Goal: Use online tool/utility: Utilize a website feature to perform a specific function

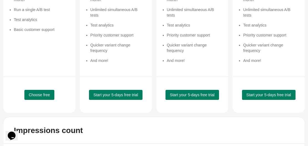
scroll to position [139, 0]
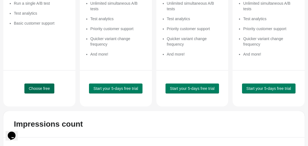
click at [42, 91] on span "Choose free" at bounding box center [39, 89] width 21 height 4
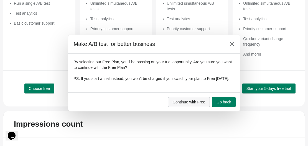
click at [201, 105] on span "Continue with Free" at bounding box center [189, 102] width 33 height 4
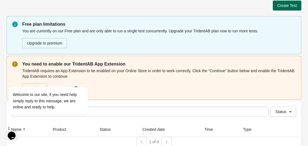
scroll to position [0, 0]
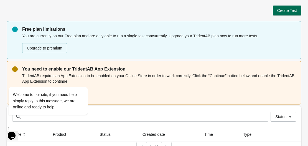
click at [287, 13] on button "Create Test" at bounding box center [287, 11] width 29 height 10
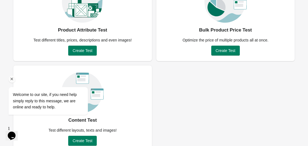
scroll to position [78, 0]
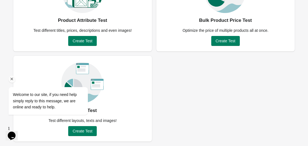
drag, startPoint x: 11, startPoint y: 80, endPoint x: 80, endPoint y: 133, distance: 87.6
click at [11, 80] on icon "Chat attention grabber" at bounding box center [11, 79] width 5 height 5
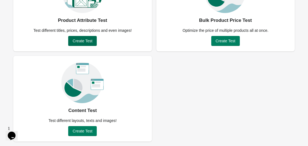
click at [80, 40] on span "Create Test" at bounding box center [83, 41] width 20 height 4
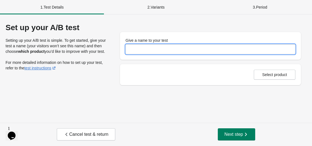
click at [135, 52] on input "Give a name to your test" at bounding box center [211, 49] width 170 height 10
click at [196, 49] on input "**********" at bounding box center [211, 49] width 170 height 10
click at [191, 50] on input "**********" at bounding box center [211, 49] width 170 height 10
type input "**********"
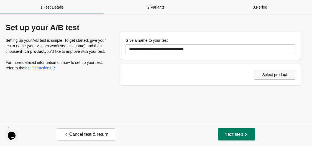
click at [271, 74] on span "Select product" at bounding box center [274, 75] width 25 height 4
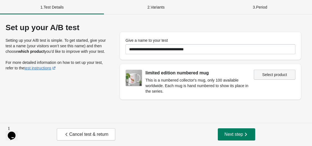
click at [267, 74] on span "Select product" at bounding box center [274, 75] width 25 height 4
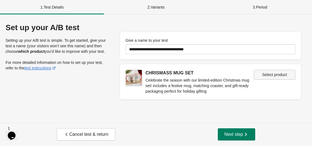
click at [261, 76] on span "Select product" at bounding box center [275, 75] width 32 height 4
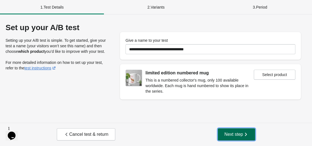
click at [229, 135] on span "Next step" at bounding box center [237, 135] width 24 height 6
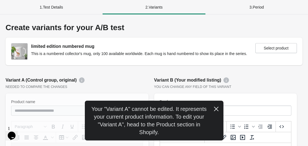
click at [126, 82] on div "Variant A (Control group, original)" at bounding box center [77, 80] width 143 height 7
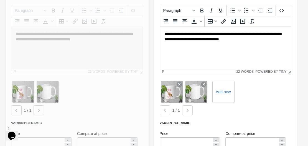
scroll to position [139, 0]
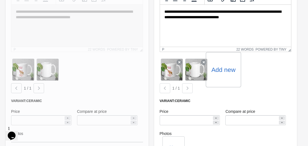
click at [219, 67] on label "Add new" at bounding box center [223, 69] width 24 height 9
click at [0, 0] on input "Add new" at bounding box center [0, 0] width 0 height 0
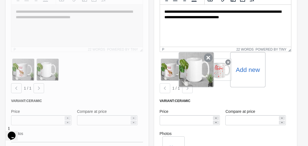
click at [207, 57] on icon at bounding box center [208, 58] width 9 height 9
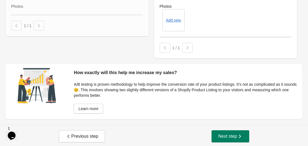
scroll to position [268, 0]
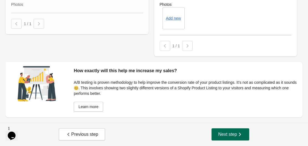
click at [222, 134] on span "Next step" at bounding box center [230, 135] width 24 height 6
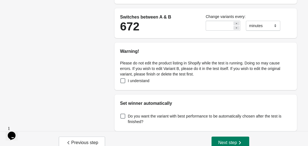
scroll to position [111, 0]
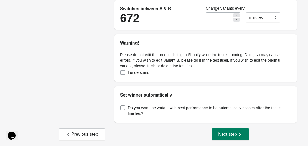
click at [121, 72] on span at bounding box center [122, 72] width 5 height 5
click at [124, 106] on span at bounding box center [122, 108] width 5 height 5
click at [225, 133] on span "Next step" at bounding box center [230, 135] width 24 height 6
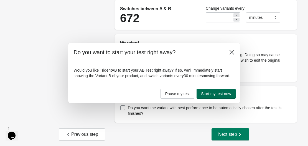
click at [218, 90] on button "Start my test now" at bounding box center [216, 94] width 39 height 10
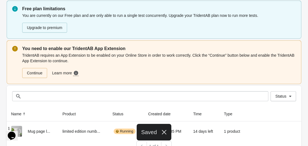
scroll to position [30, 0]
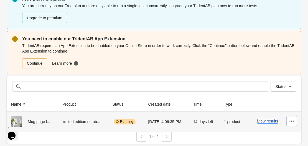
click at [268, 121] on button "View results" at bounding box center [267, 121] width 21 height 4
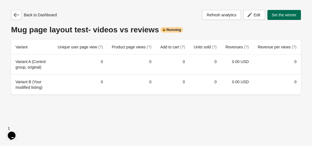
click at [283, 13] on span "Set the winner" at bounding box center [284, 15] width 25 height 4
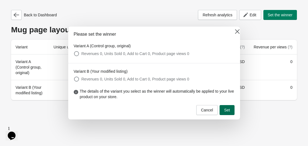
click at [224, 108] on button "Set" at bounding box center [227, 110] width 15 height 10
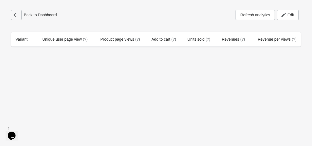
click at [14, 13] on icon "button" at bounding box center [17, 15] width 6 height 6
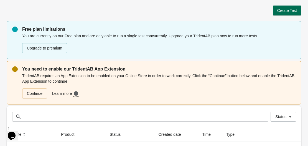
click at [294, 7] on button "Create Test" at bounding box center [287, 11] width 29 height 10
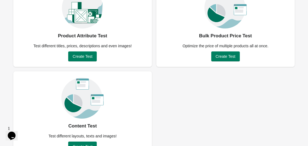
scroll to position [50, 0]
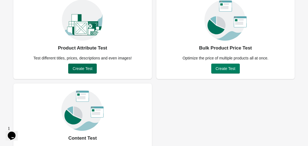
click at [88, 69] on span "Create Test" at bounding box center [83, 69] width 20 height 4
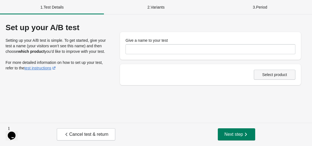
click at [272, 79] on button "Select product" at bounding box center [275, 75] width 42 height 10
